Goal: Transaction & Acquisition: Book appointment/travel/reservation

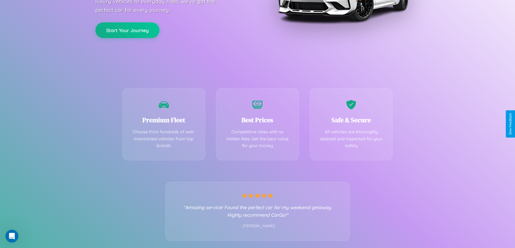
scroll to position [107, 0]
click at [257, 124] on div "Best Prices Competitive rates with no hidden fees. Get the best value for your …" at bounding box center [257, 123] width 83 height 72
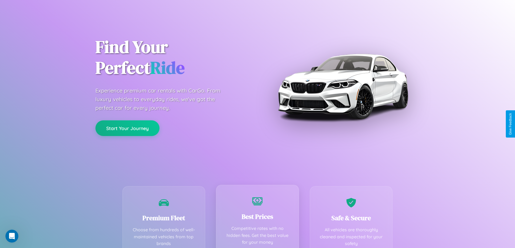
scroll to position [0, 0]
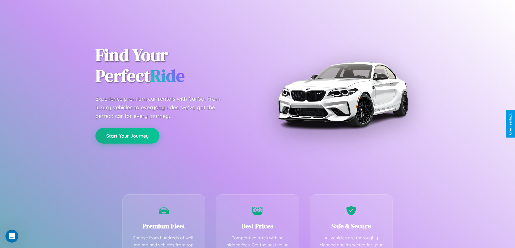
click at [127, 136] on button "Start Your Journey" at bounding box center [127, 136] width 64 height 16
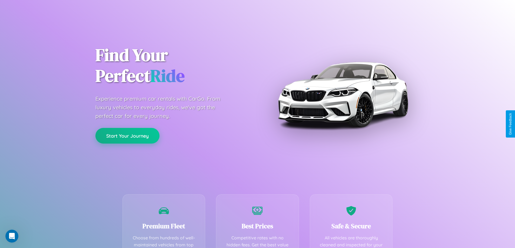
click at [127, 136] on button "Start Your Journey" at bounding box center [127, 136] width 64 height 16
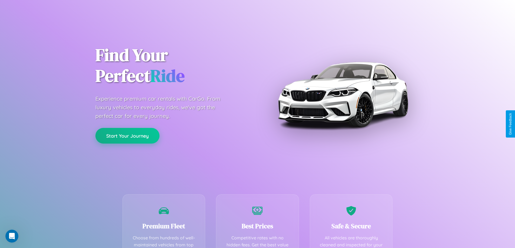
click at [127, 136] on button "Start Your Journey" at bounding box center [127, 136] width 64 height 16
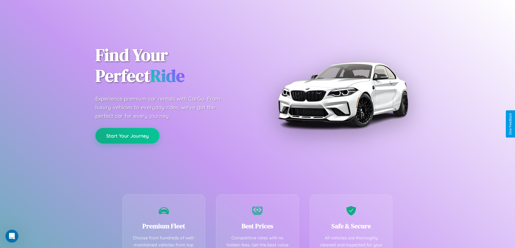
click at [127, 136] on button "Start Your Journey" at bounding box center [127, 136] width 64 height 16
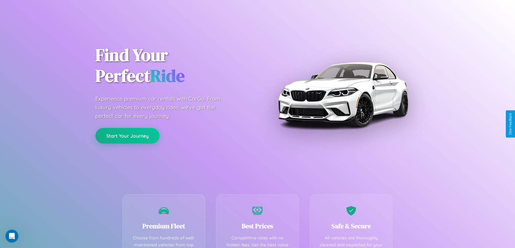
click at [127, 136] on button "Start Your Journey" at bounding box center [127, 136] width 64 height 16
